Goal: Task Accomplishment & Management: Use online tool/utility

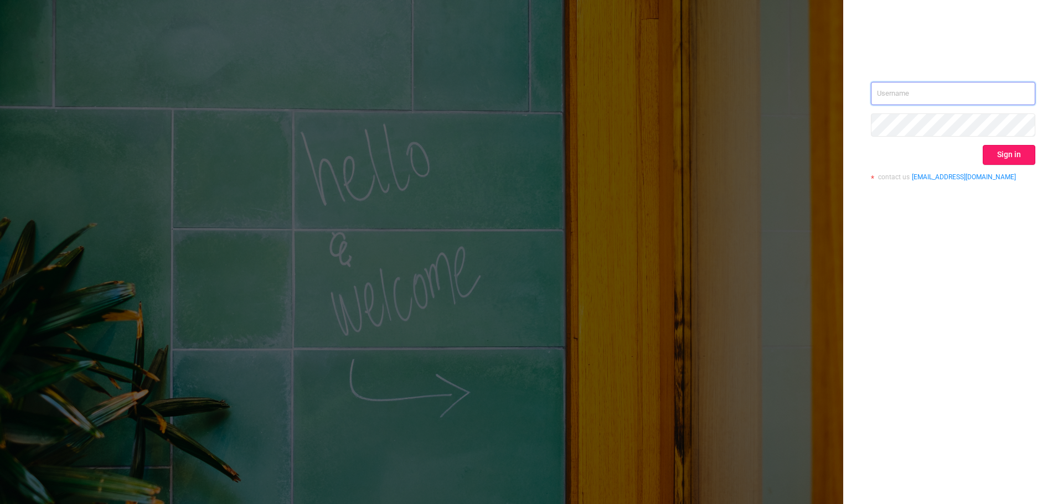
type input "[EMAIL_ADDRESS][DOMAIN_NAME]"
click at [995, 162] on button "Sign in" at bounding box center [1009, 155] width 53 height 20
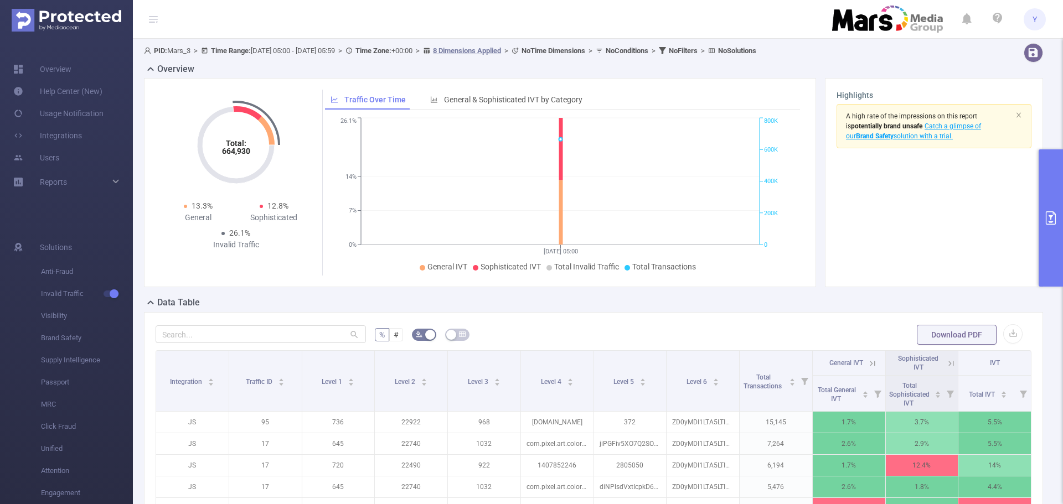
click at [1048, 214] on icon "primary" at bounding box center [1050, 217] width 13 height 13
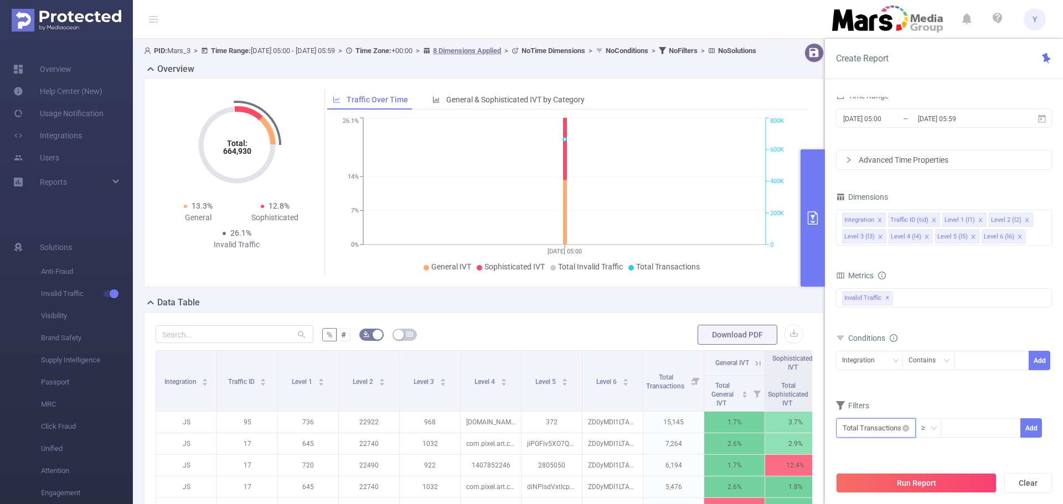
click at [886, 429] on input "text" at bounding box center [876, 427] width 80 height 19
click at [885, 429] on input "text" at bounding box center [876, 427] width 80 height 19
click at [983, 322] on div "bp_total bp_adult bp_arms bp_crime bp_death_injury_military bp_piracy bp_hate_a…" at bounding box center [944, 305] width 216 height 39
click at [858, 359] on div "Integration" at bounding box center [862, 360] width 40 height 18
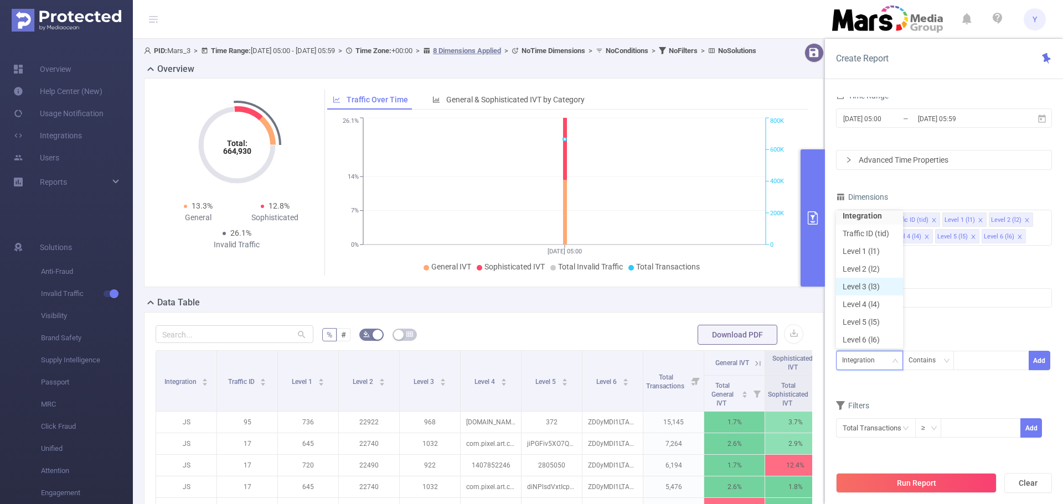
click at [865, 287] on li "Level 3 (l3)" at bounding box center [869, 287] width 67 height 18
click at [933, 364] on div "Contains" at bounding box center [925, 360] width 35 height 18
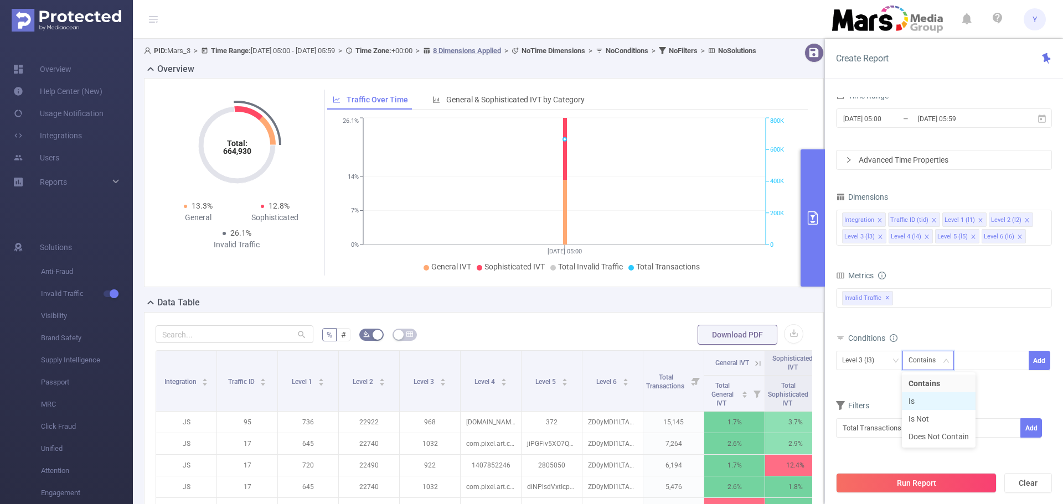
click at [923, 398] on li "Is" at bounding box center [939, 401] width 74 height 18
click at [975, 360] on div at bounding box center [991, 360] width 64 height 18
type input "1022"
click at [979, 387] on li "1022" at bounding box center [991, 384] width 76 height 18
click at [1038, 362] on button "Add" at bounding box center [1039, 360] width 22 height 19
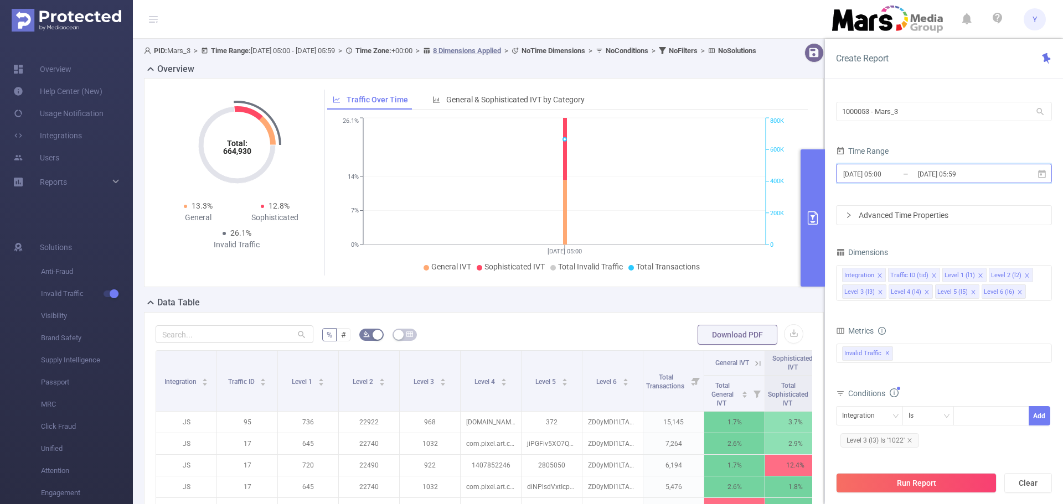
click at [1044, 177] on icon at bounding box center [1042, 174] width 10 height 10
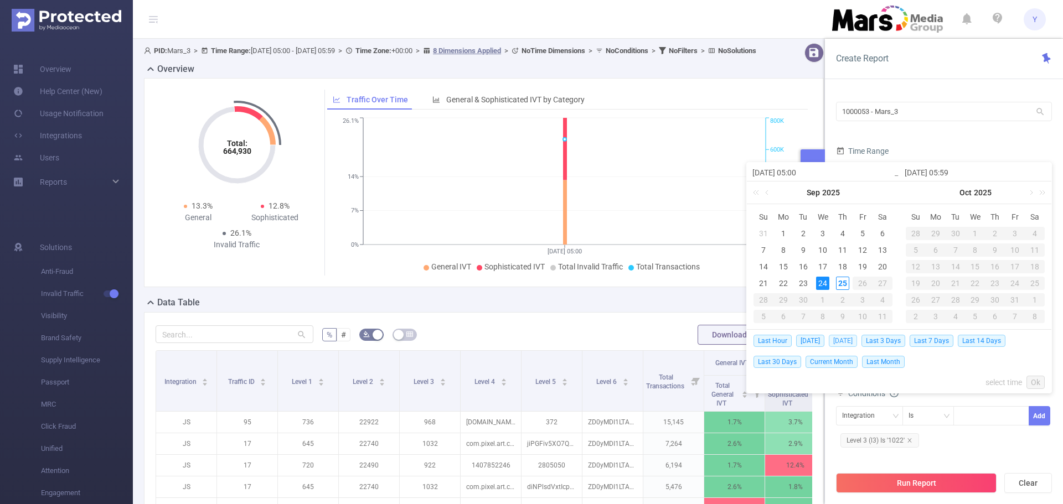
click at [843, 338] on span "[DATE]" at bounding box center [843, 341] width 28 height 12
type input "[DATE] 00:00"
type input "[DATE] 23:59"
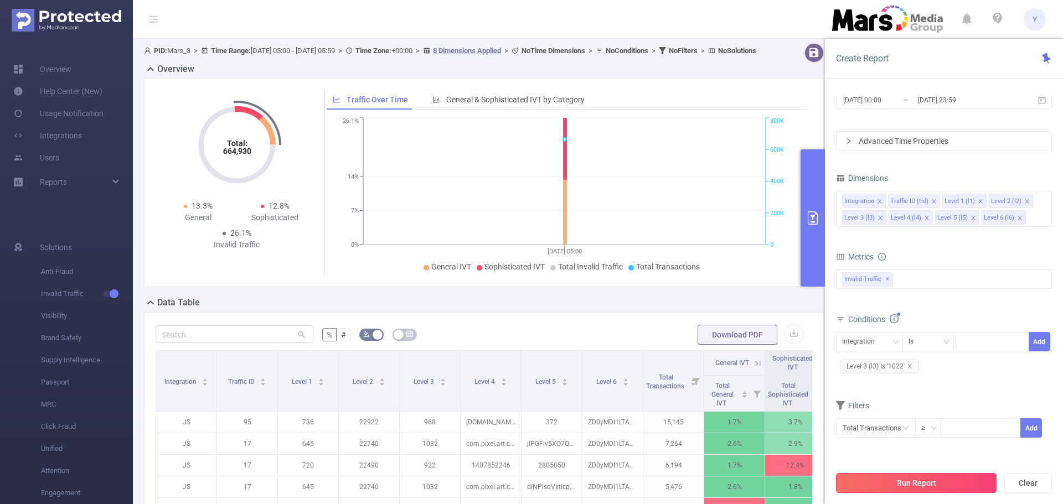
click at [906, 482] on button "Run Report" at bounding box center [916, 483] width 161 height 20
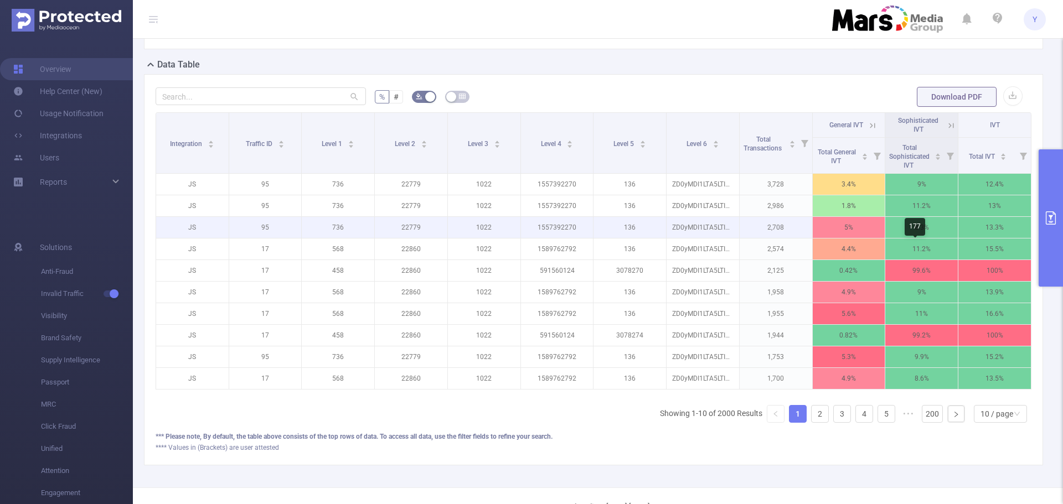
scroll to position [166, 0]
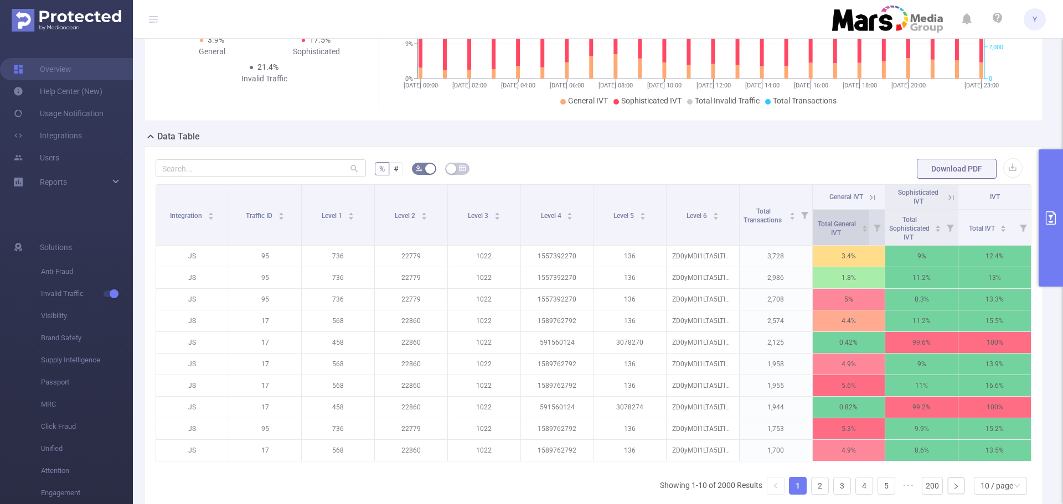
click at [862, 233] on icon "icon: caret-down" at bounding box center [865, 230] width 6 height 6
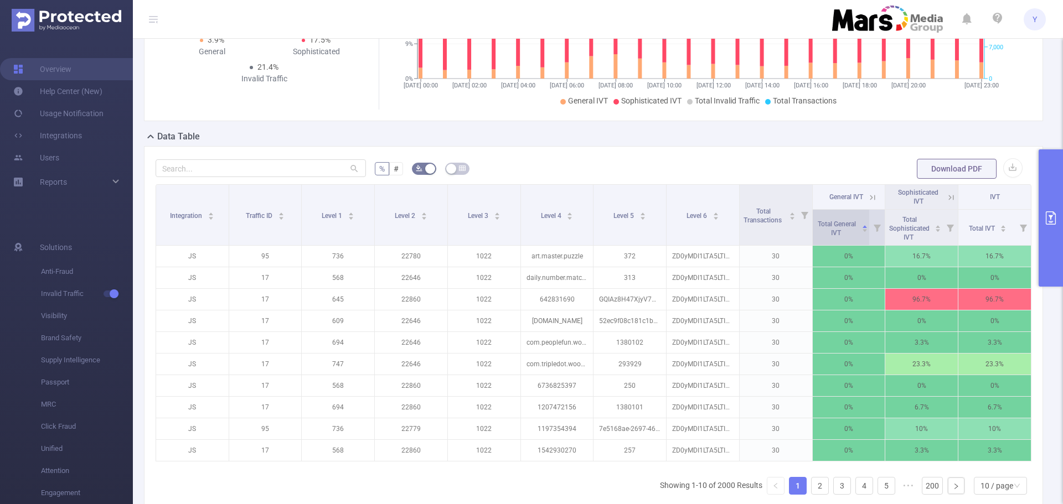
click at [862, 233] on icon "icon: caret-down" at bounding box center [865, 230] width 6 height 6
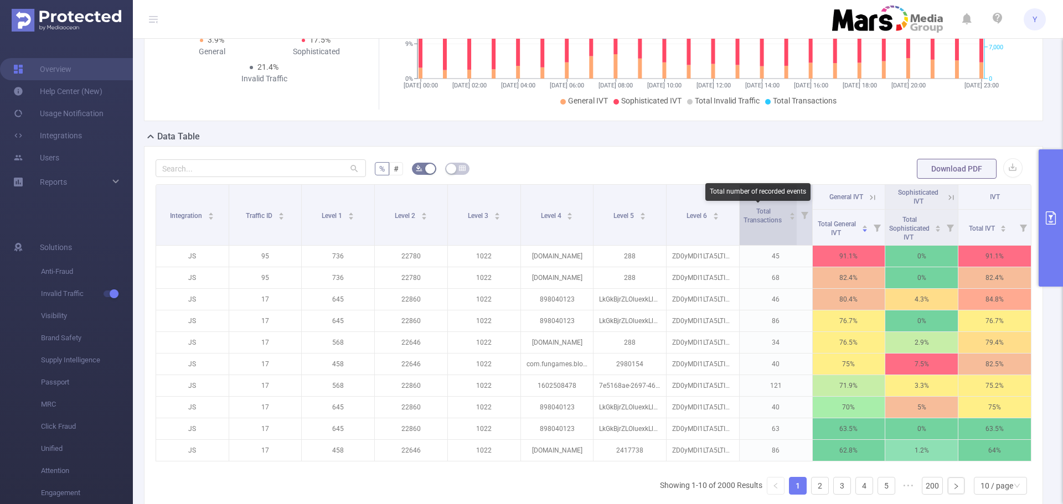
click at [761, 221] on span "Total Transactions" at bounding box center [763, 216] width 40 height 17
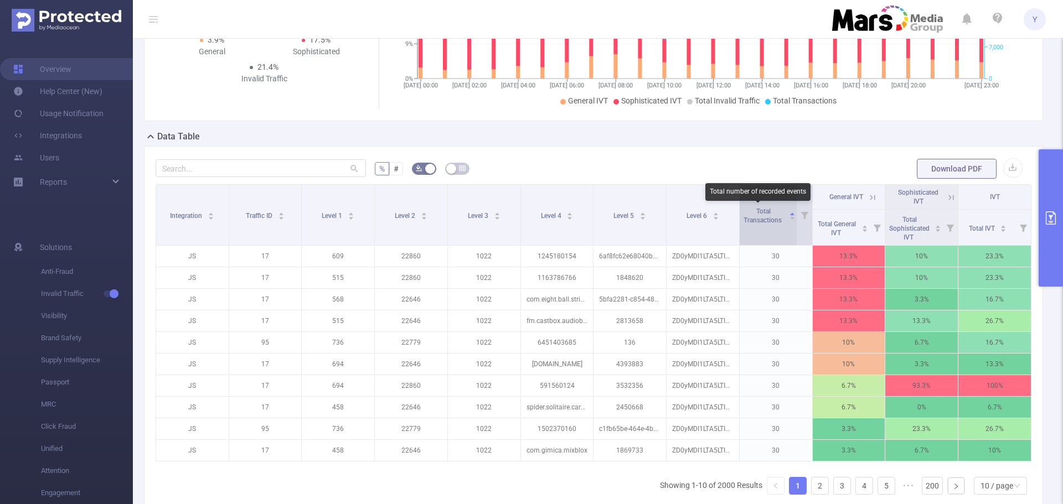
click at [761, 221] on span "Total Transactions" at bounding box center [763, 216] width 40 height 17
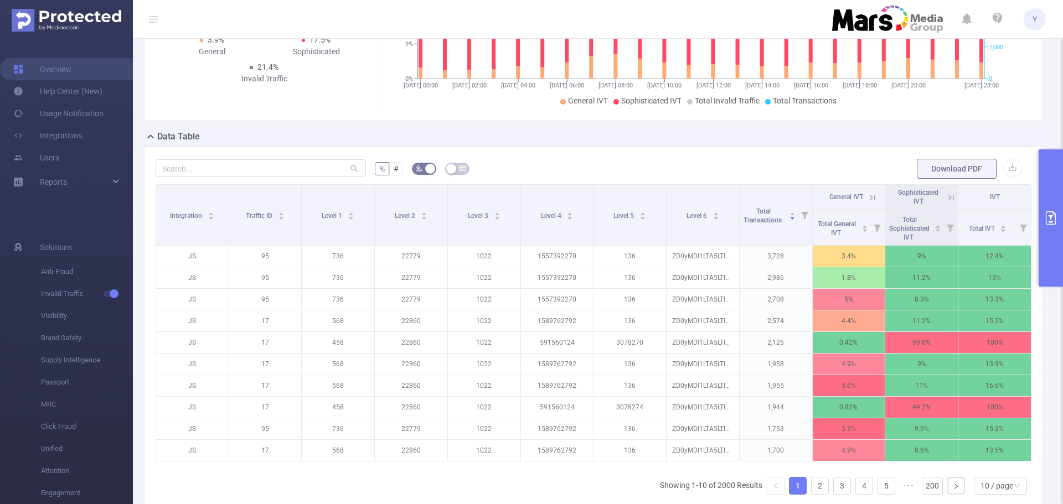
scroll to position [0, 2]
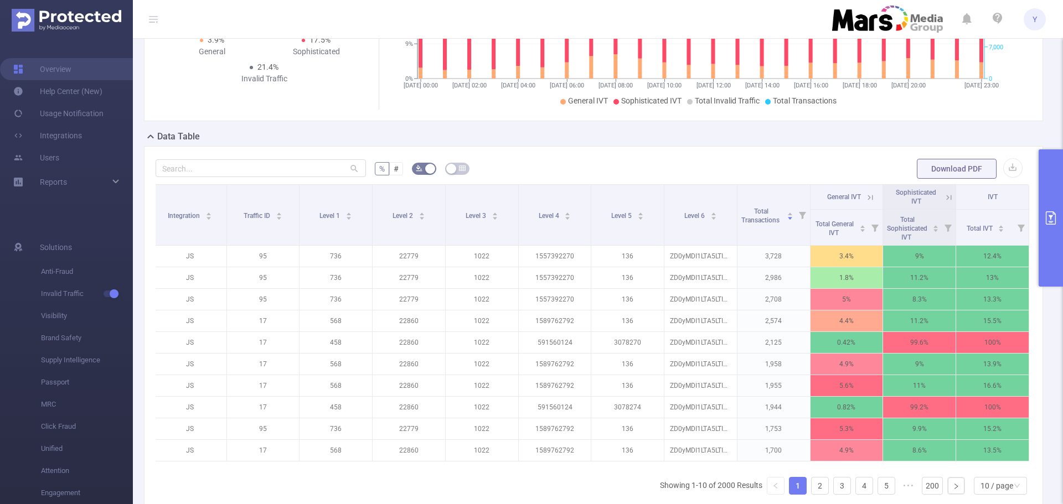
drag, startPoint x: 830, startPoint y: 476, endPoint x: 947, endPoint y: 474, distance: 116.8
click at [947, 468] on div "Integration Traffic ID Level 1 Level 2 Level 3 Level 4 Level 5 Level 6 Total Tr…" at bounding box center [594, 326] width 876 height 284
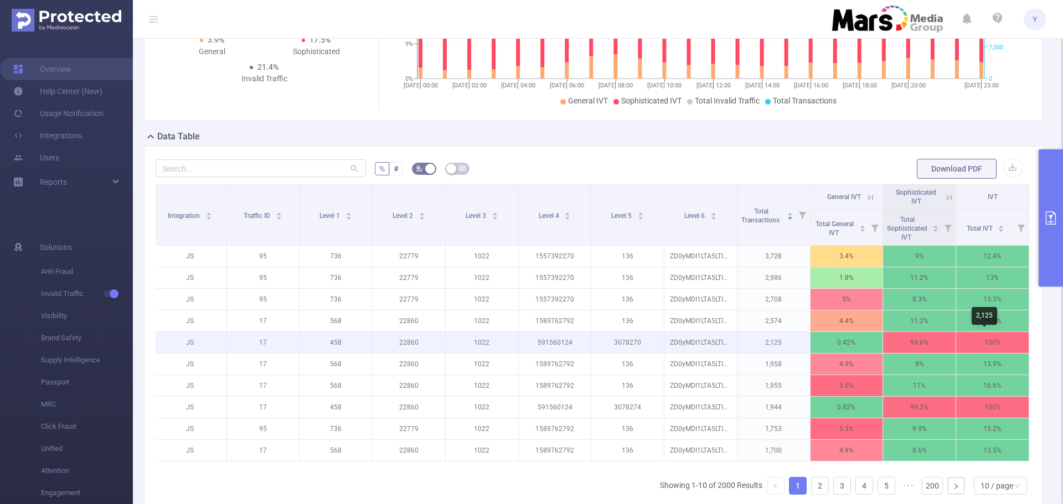
click at [979, 351] on p "100%" at bounding box center [992, 342] width 73 height 21
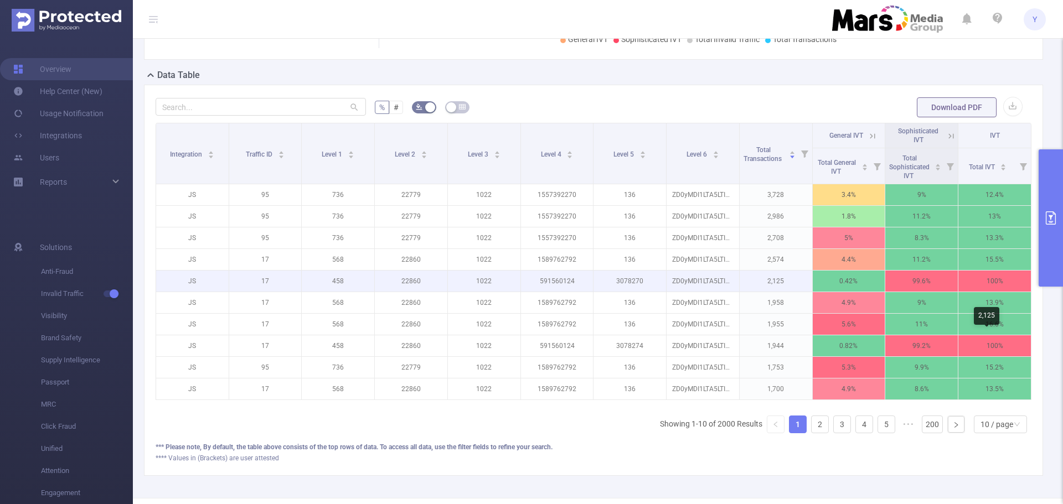
scroll to position [277, 0]
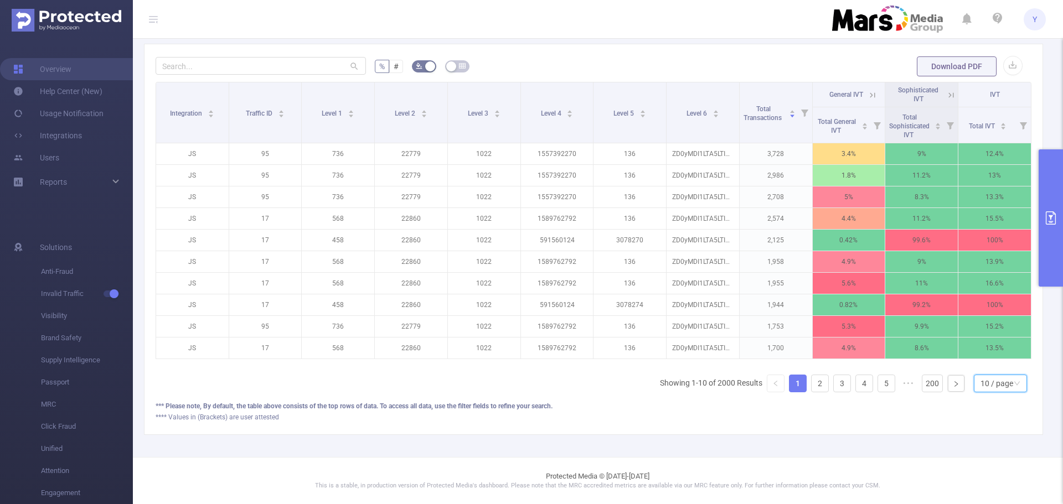
click at [984, 387] on div "10 / page" at bounding box center [996, 383] width 33 height 17
click at [986, 364] on li "50 / page" at bounding box center [991, 372] width 53 height 18
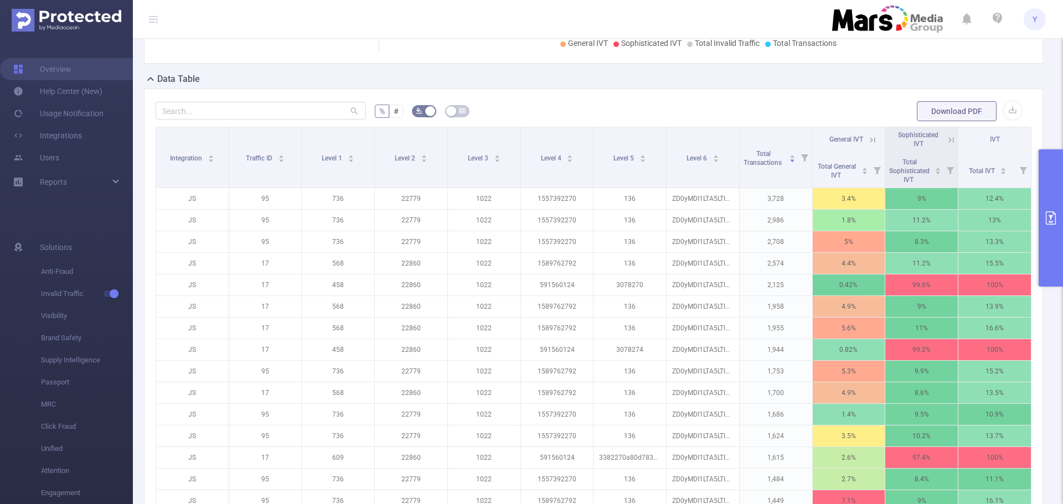
scroll to position [221, 0]
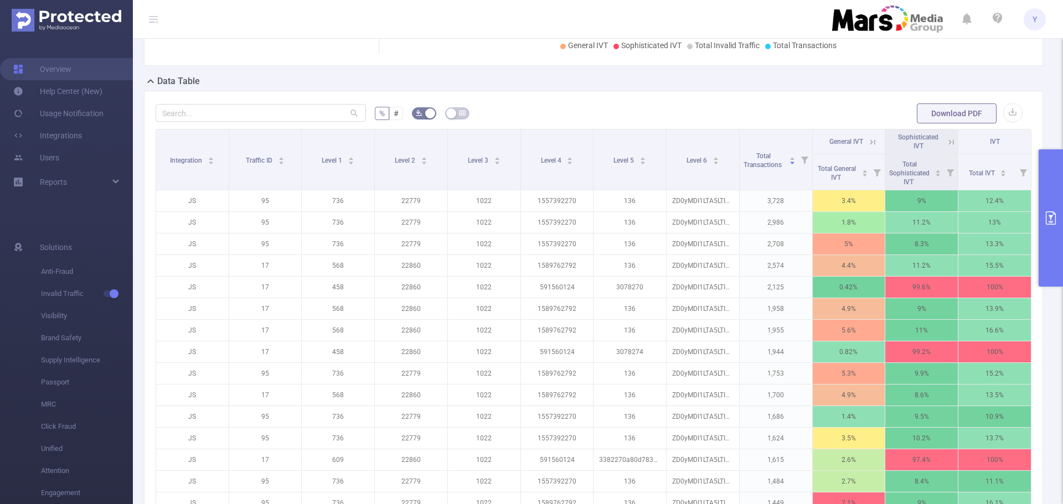
click at [949, 144] on icon at bounding box center [951, 141] width 5 height 5
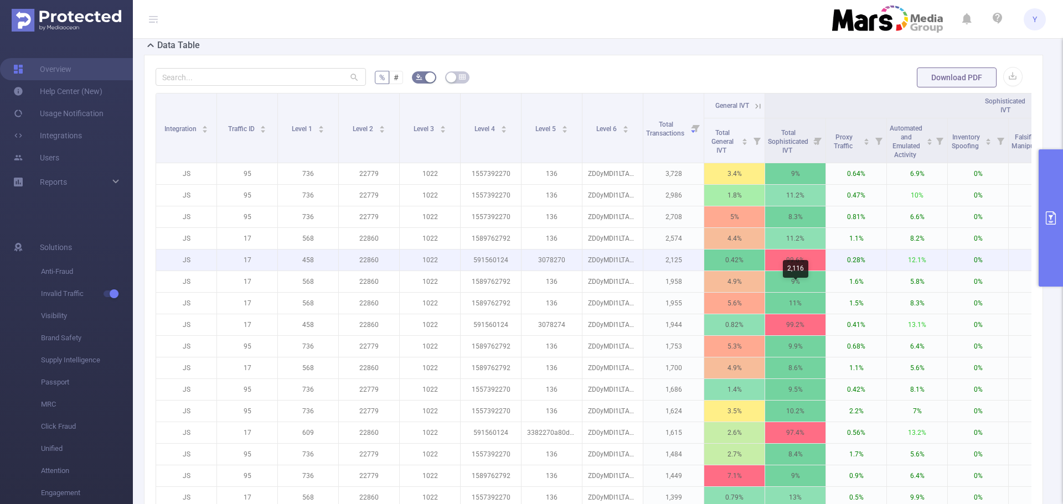
scroll to position [277, 0]
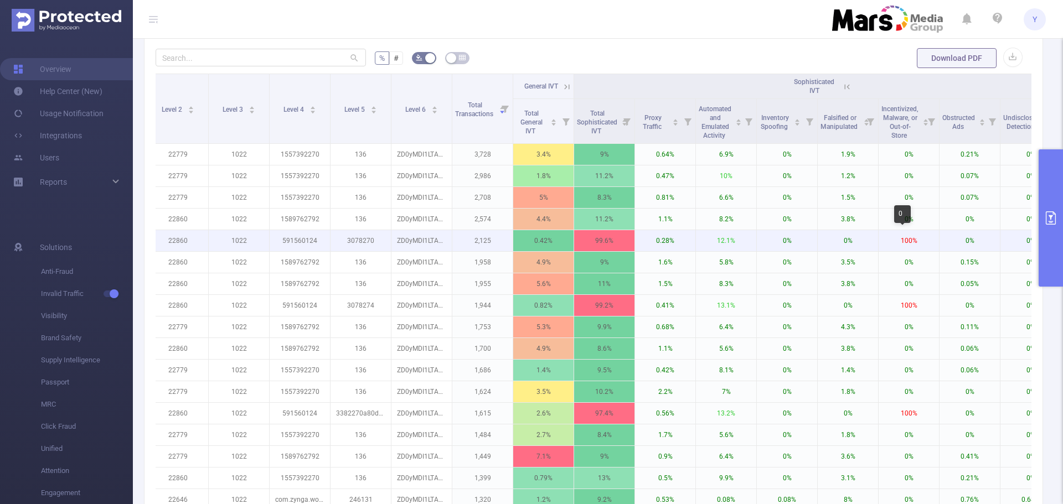
drag, startPoint x: 885, startPoint y: 237, endPoint x: 919, endPoint y: 237, distance: 34.9
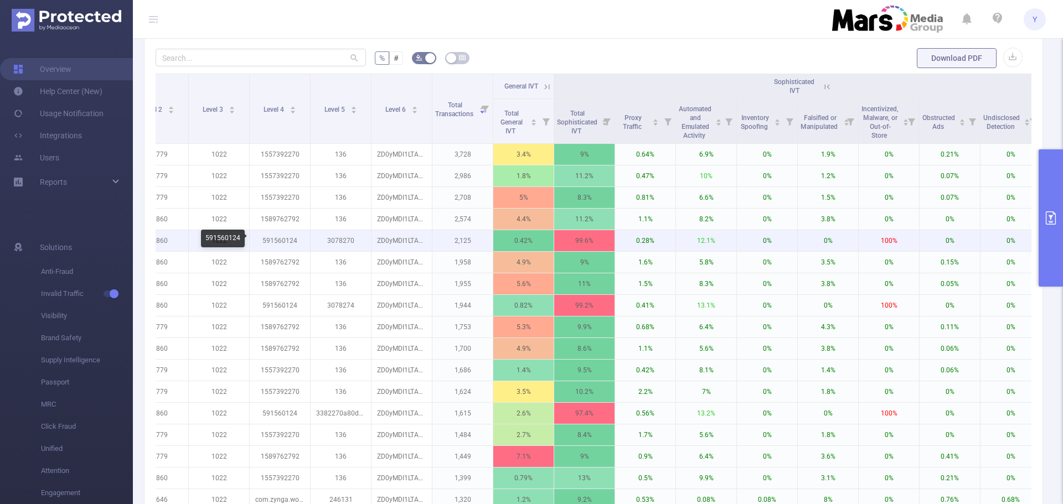
click at [266, 241] on p "591560124" at bounding box center [280, 240] width 60 height 21
copy p "591560124"
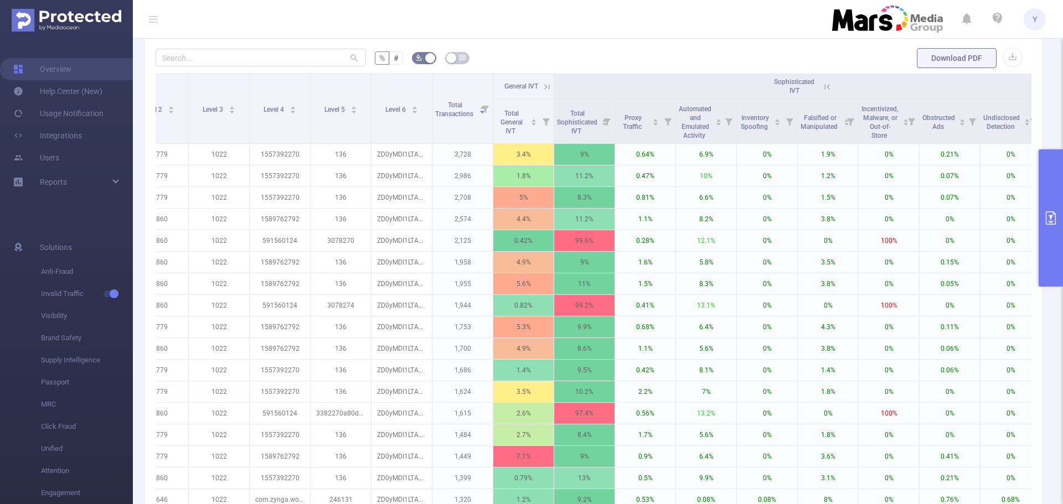
click at [824, 89] on icon at bounding box center [827, 87] width 10 height 10
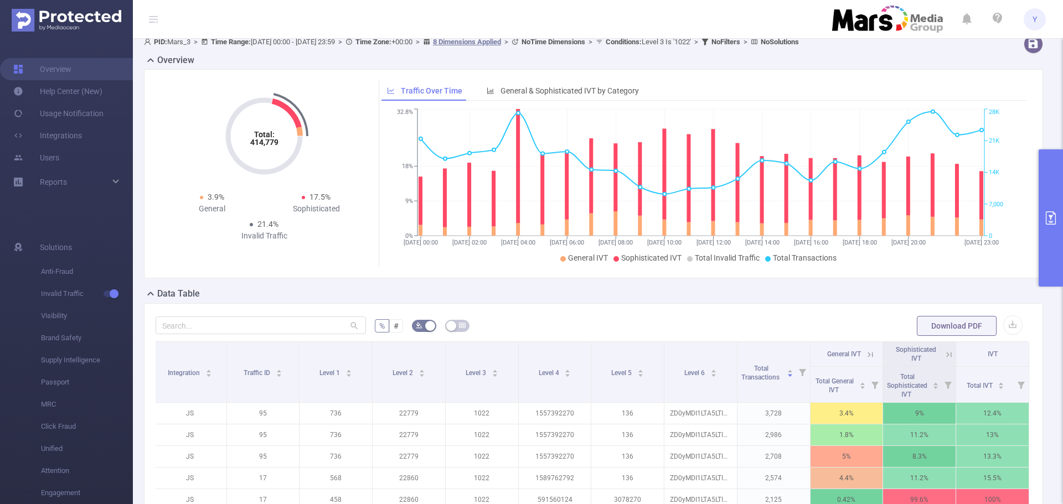
scroll to position [0, 0]
